Goal: Information Seeking & Learning: Learn about a topic

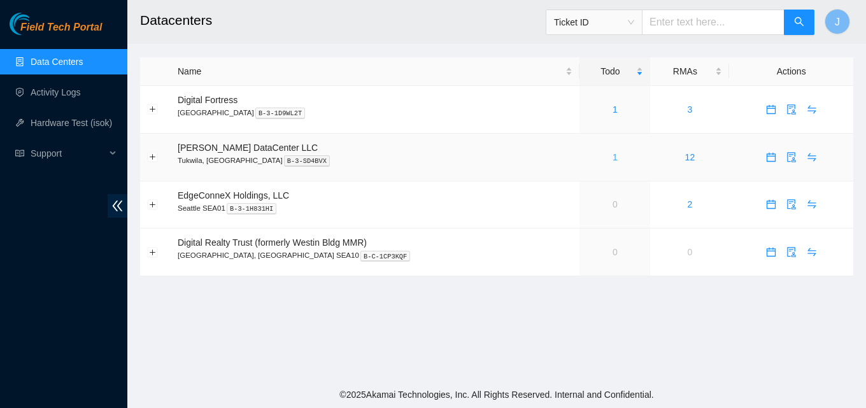
click at [612, 159] on link "1" at bounding box center [614, 157] width 5 height 10
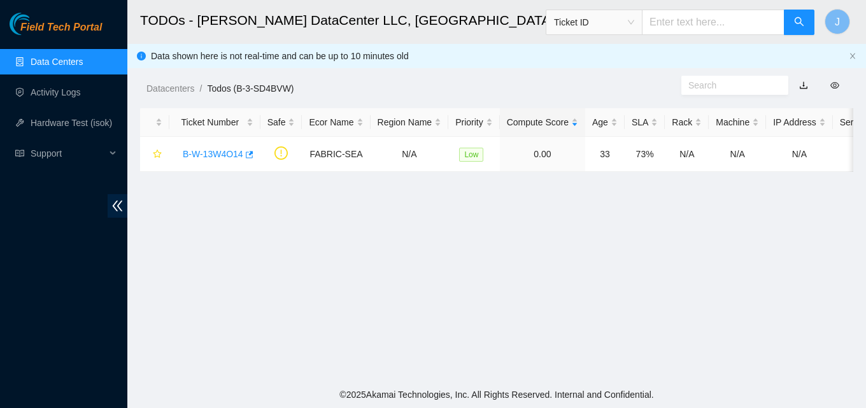
click at [59, 60] on link "Data Centers" at bounding box center [57, 62] width 52 height 10
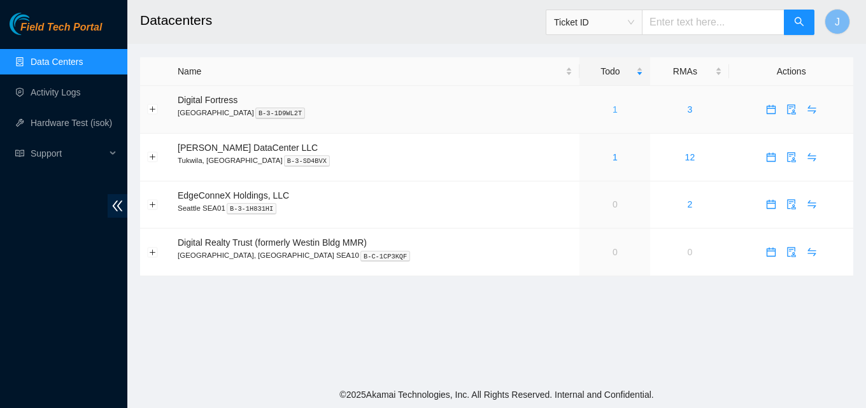
click at [612, 104] on link "1" at bounding box center [614, 109] width 5 height 10
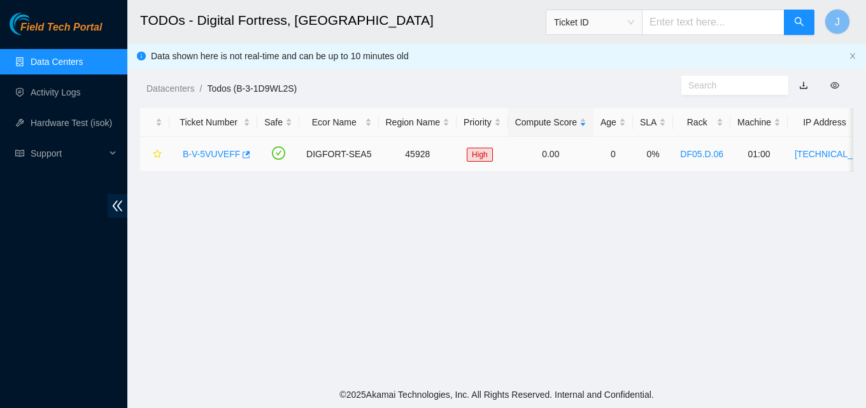
click at [248, 155] on td "B-V-5VUVEFF" at bounding box center [213, 154] width 88 height 35
click at [243, 153] on icon "button" at bounding box center [247, 154] width 8 height 7
click at [60, 57] on link "Data Centers" at bounding box center [57, 62] width 52 height 10
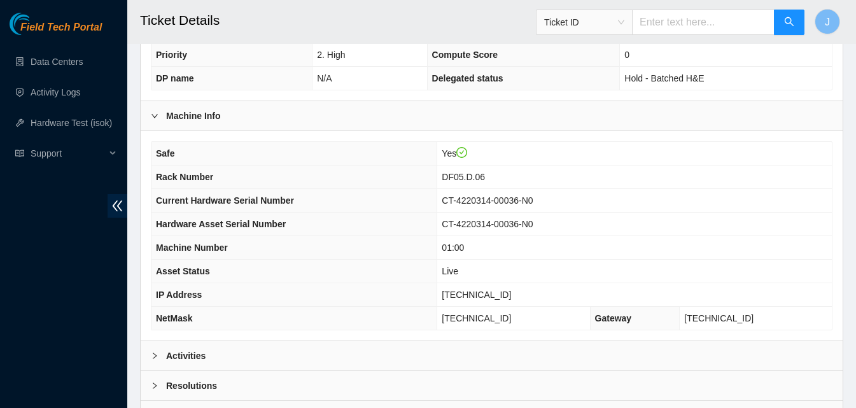
scroll to position [382, 0]
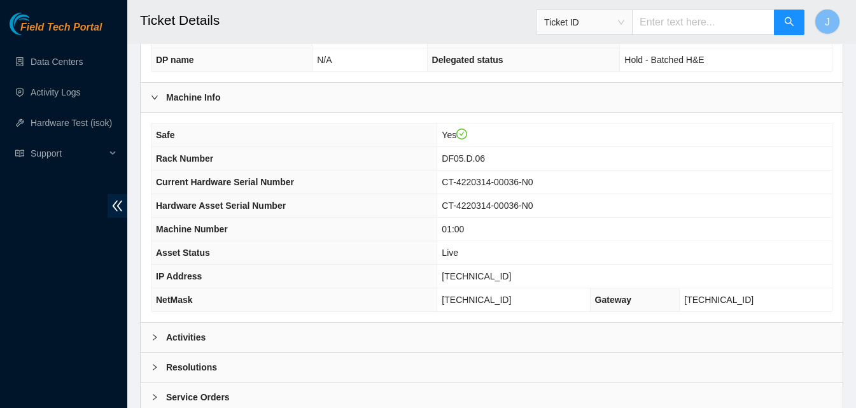
click at [262, 323] on div "Activities" at bounding box center [492, 337] width 702 height 29
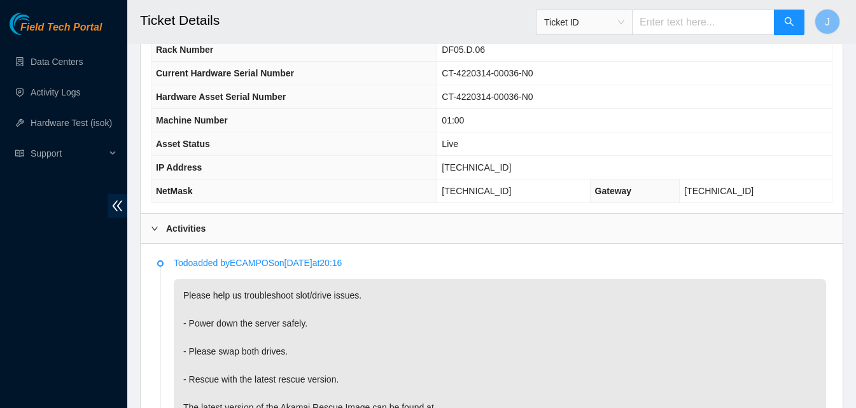
scroll to position [700, 0]
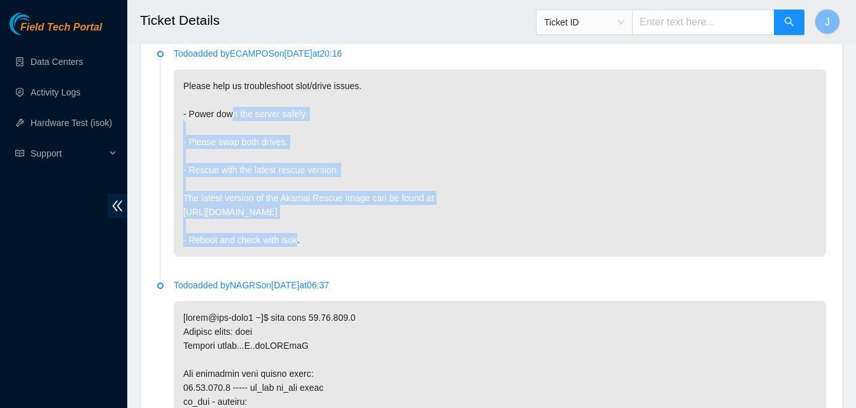
drag, startPoint x: 365, startPoint y: 215, endPoint x: 234, endPoint y: 96, distance: 176.7
click at [234, 96] on p "Please help us troubleshoot slot/drive issues. - Power down the server safely. …" at bounding box center [500, 162] width 652 height 187
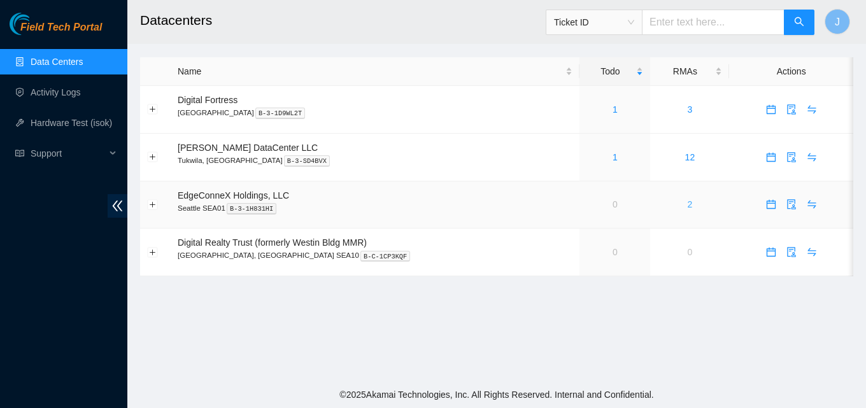
click at [687, 203] on link "2" at bounding box center [689, 204] width 5 height 10
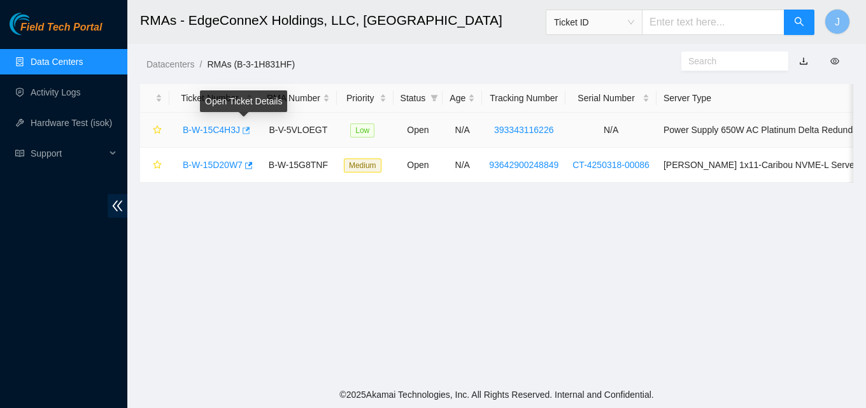
click at [243, 131] on icon "button" at bounding box center [245, 130] width 9 height 9
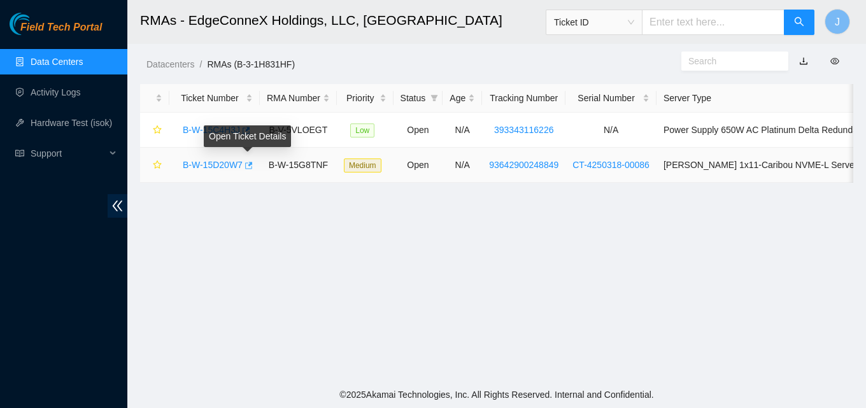
click at [250, 161] on icon "button" at bounding box center [247, 165] width 9 height 9
click at [36, 66] on link "Data Centers" at bounding box center [57, 62] width 52 height 10
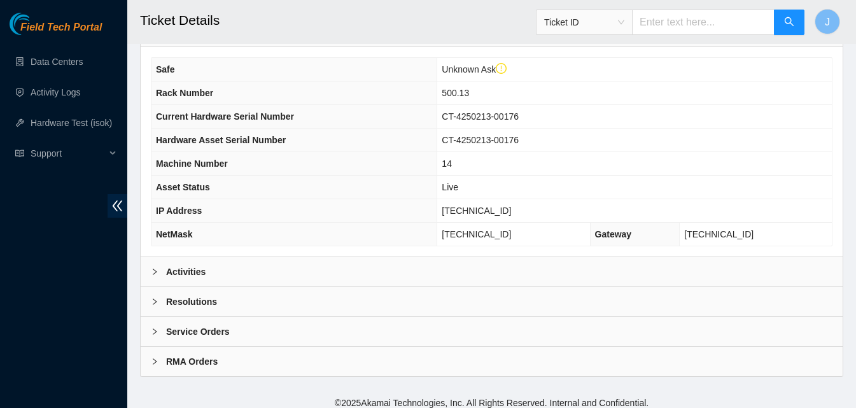
scroll to position [535, 0]
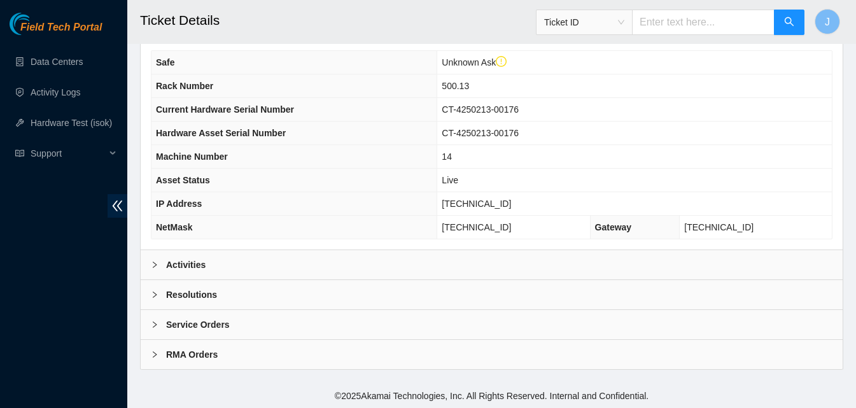
click at [342, 262] on div "Activities" at bounding box center [492, 264] width 702 height 29
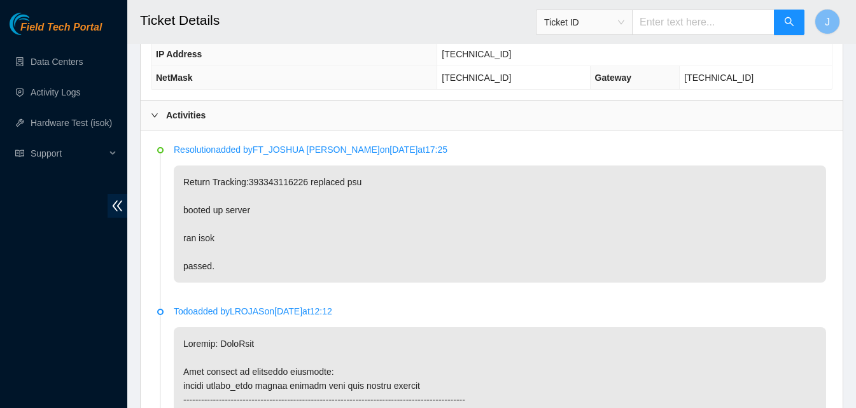
scroll to position [687, 0]
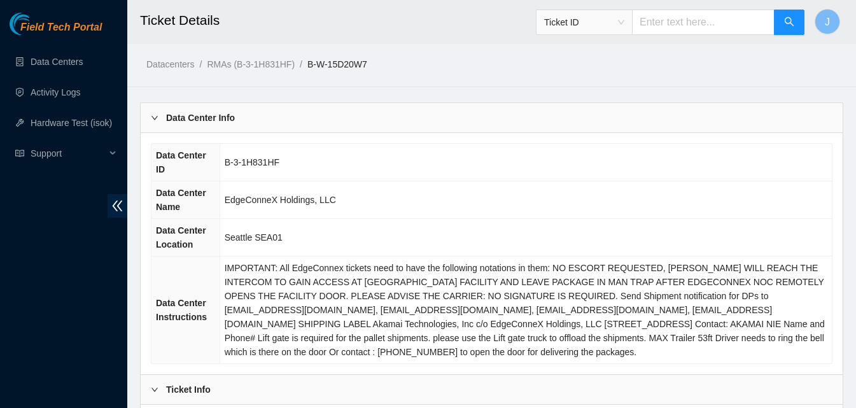
scroll to position [356, 0]
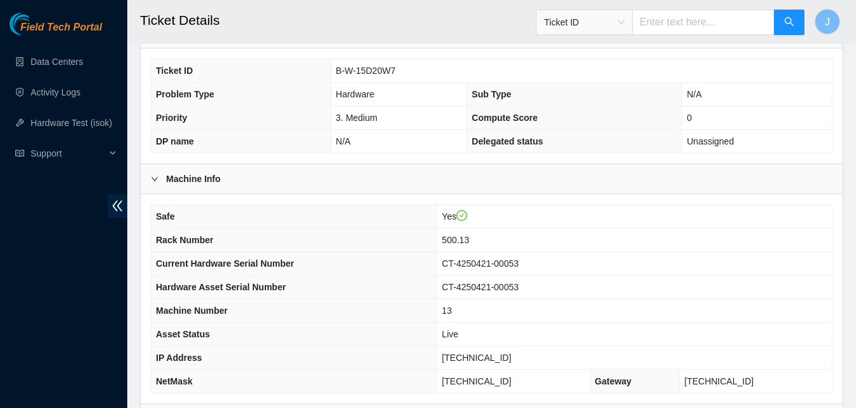
drag, startPoint x: 844, startPoint y: 242, endPoint x: 854, endPoint y: 294, distance: 53.1
click at [854, 294] on main "Ticket Details Ticket ID J Datacenters / RMAs (B-3-1H831HF) / B-W-15D20W7 / Dat…" at bounding box center [491, 90] width 729 height 893
click at [852, 287] on main "Ticket Details Ticket ID J Datacenters / RMAs (B-3-1H831HF) / B-W-15D20W7 / Dat…" at bounding box center [491, 90] width 729 height 893
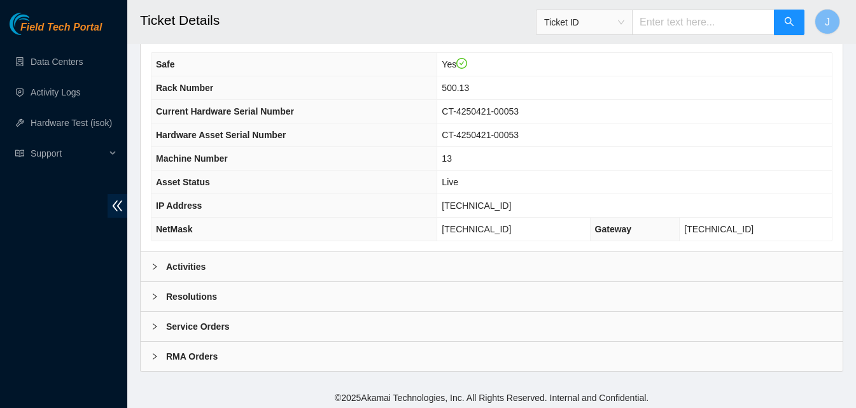
scroll to position [512, 0]
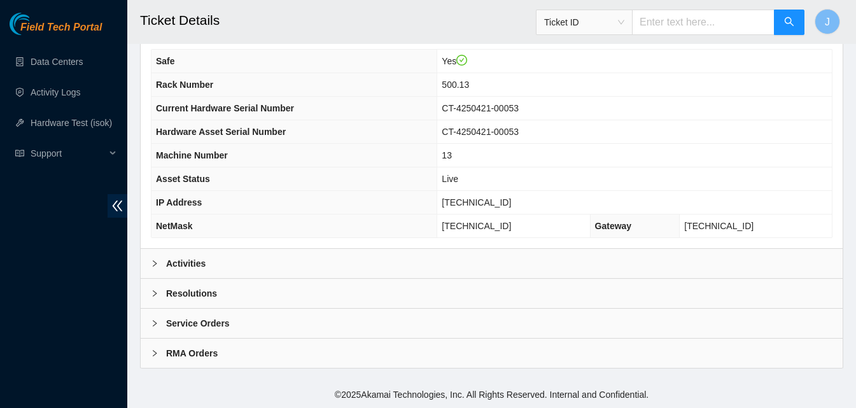
click at [637, 265] on div "Activities" at bounding box center [492, 263] width 702 height 29
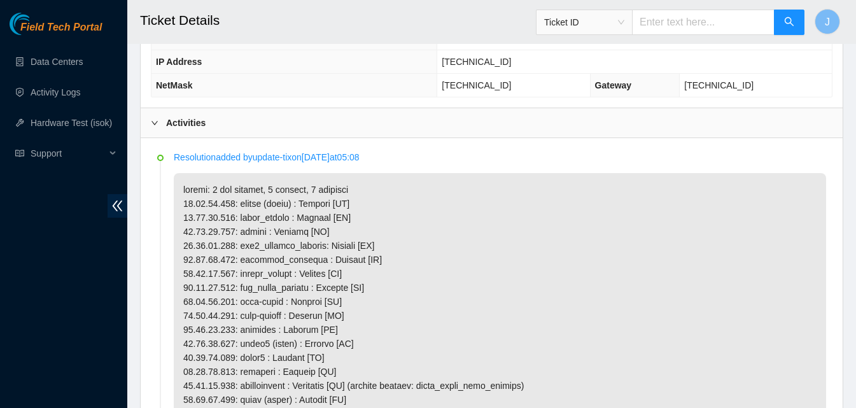
scroll to position [0, 0]
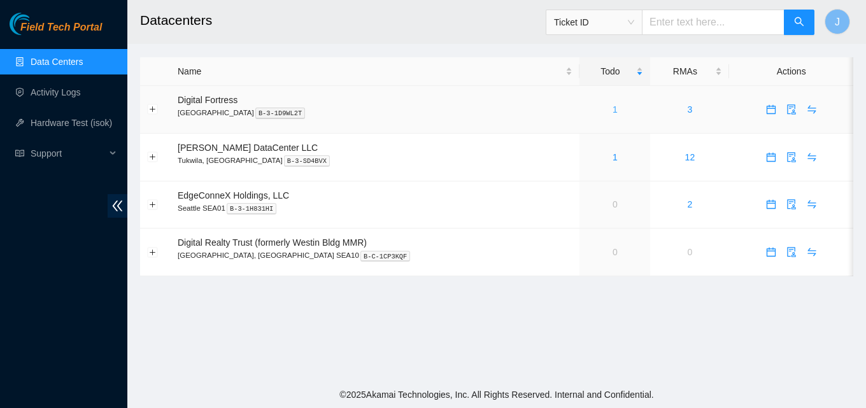
click at [612, 106] on link "1" at bounding box center [614, 109] width 5 height 10
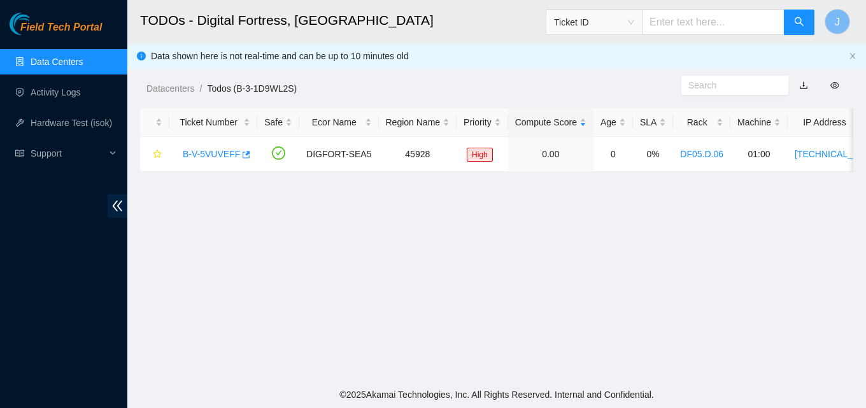
click at [14, 0] on html "Field Tech Portal Data Centers Activity Logs Hardware Test (isok) Support TODOs…" at bounding box center [433, 204] width 866 height 408
click at [64, 67] on link "Data Centers" at bounding box center [57, 62] width 52 height 10
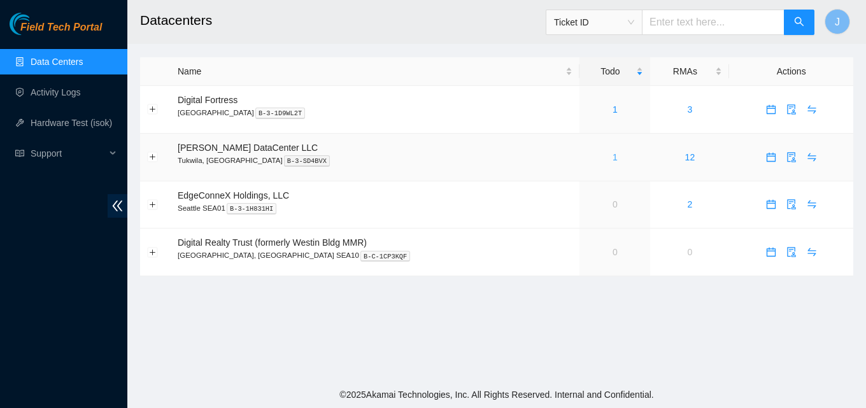
click at [612, 156] on link "1" at bounding box center [614, 157] width 5 height 10
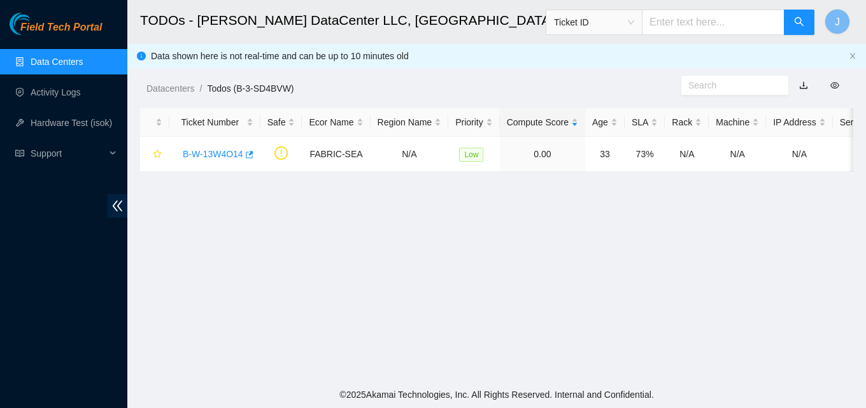
click at [31, 67] on link "Data Centers" at bounding box center [57, 62] width 52 height 10
